Goal: Find specific page/section: Find specific page/section

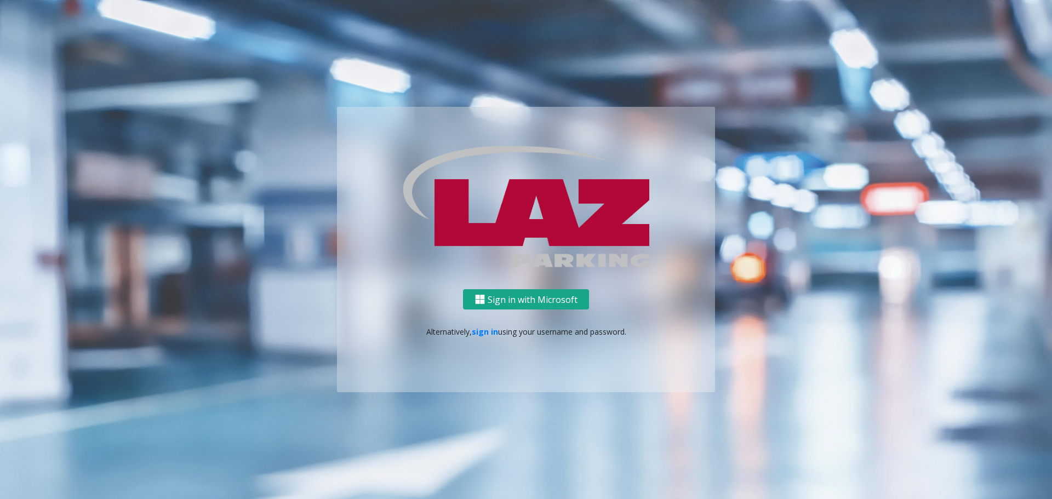
click at [520, 293] on button "Sign in with Microsoft" at bounding box center [526, 299] width 126 height 20
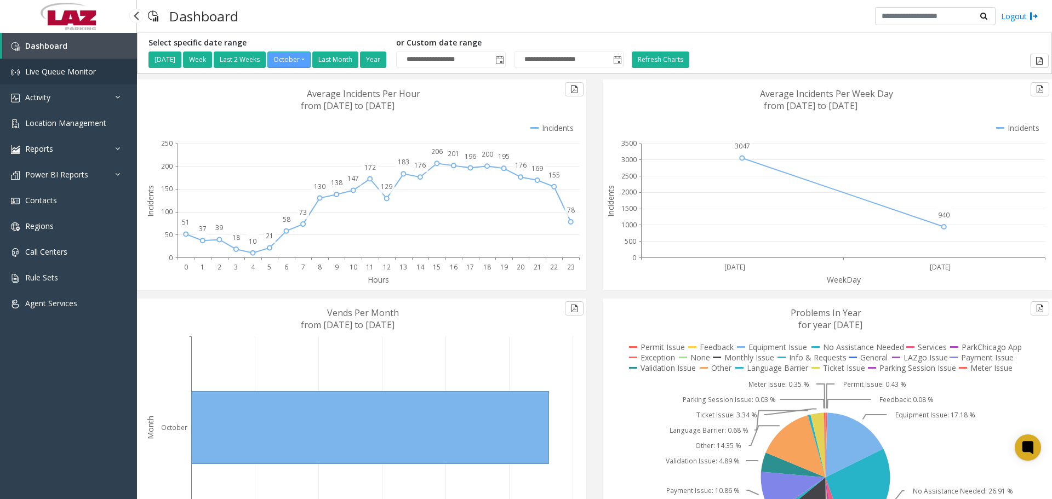
click at [67, 71] on span "Live Queue Monitor" at bounding box center [60, 71] width 71 height 10
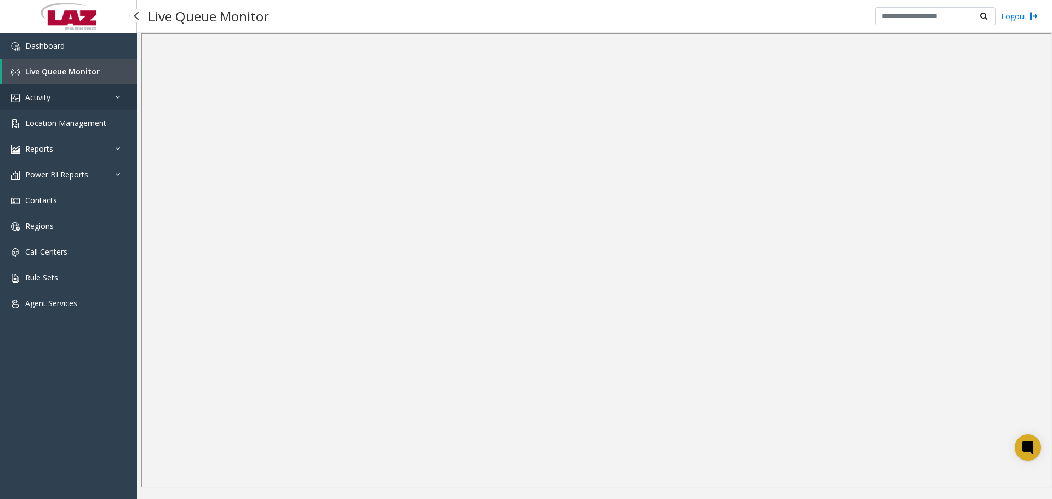
click at [61, 97] on link "Activity" at bounding box center [68, 97] width 137 height 26
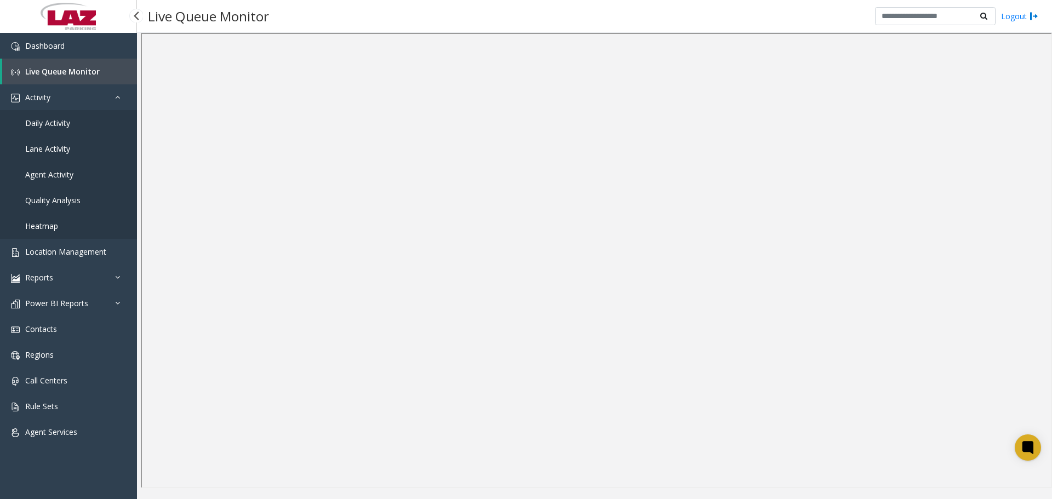
click at [45, 120] on span "Daily Activity" at bounding box center [47, 123] width 45 height 10
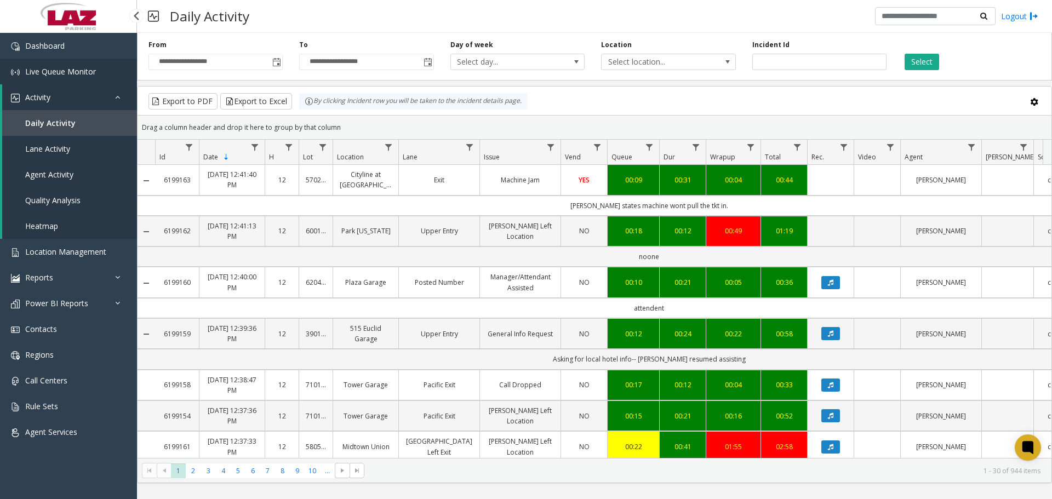
click at [35, 68] on span "Live Queue Monitor" at bounding box center [60, 71] width 71 height 10
